Goal: Task Accomplishment & Management: Manage account settings

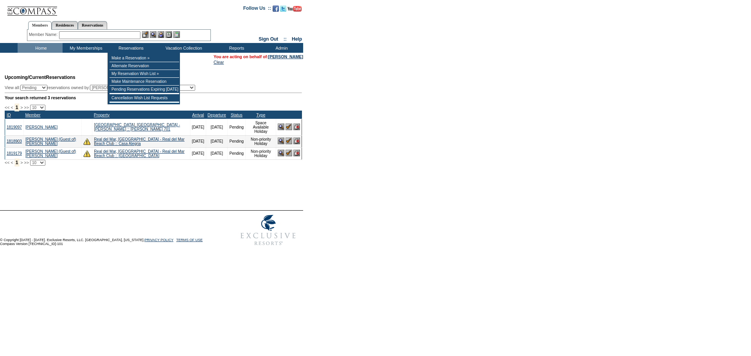
click at [113, 38] on input "text" at bounding box center [99, 35] width 81 height 8
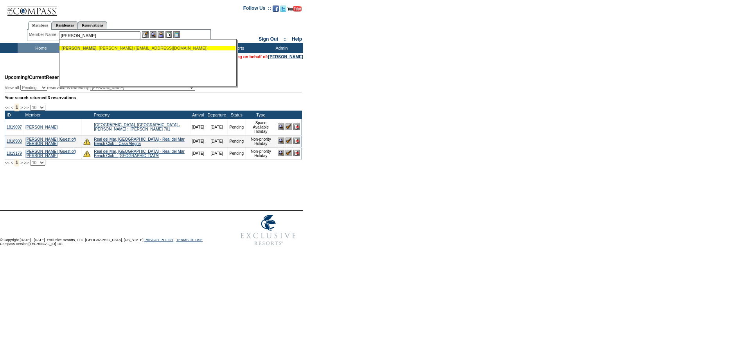
click at [115, 47] on div "Cooney , David (djcooney1@gmail.com)" at bounding box center [147, 48] width 172 height 5
type input "Cooney, David (djcooney1@gmail.com)"
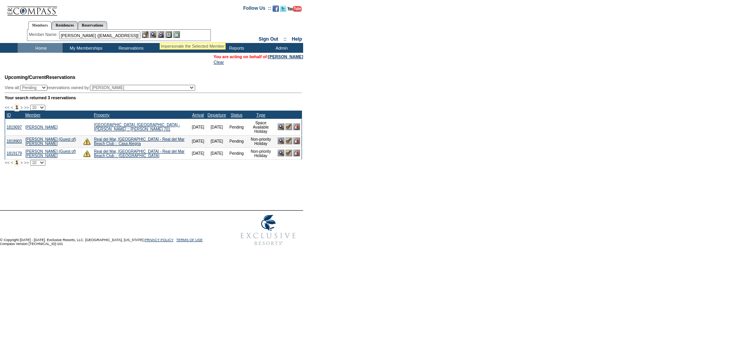
click at [162, 33] on img at bounding box center [161, 34] width 7 height 7
click at [155, 34] on img at bounding box center [153, 34] width 7 height 7
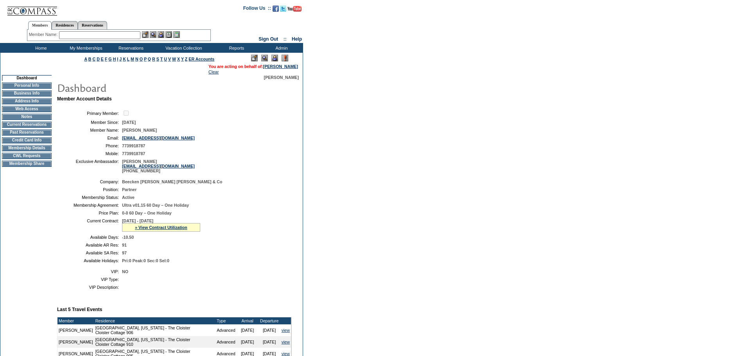
click at [39, 151] on td "Membership Details" at bounding box center [27, 148] width 50 height 6
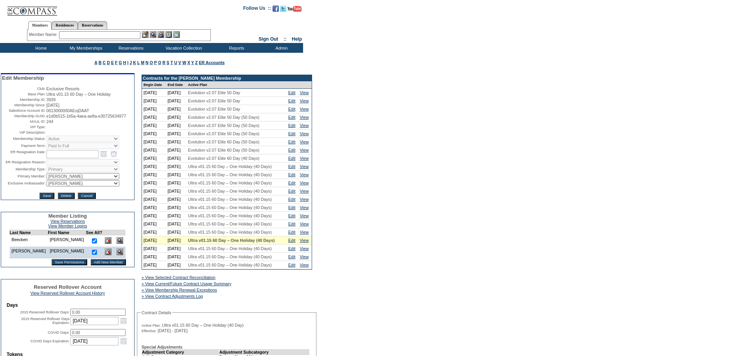
click at [41, 49] on td "Home" at bounding box center [40, 48] width 45 height 10
